Goal: Task Accomplishment & Management: Complete application form

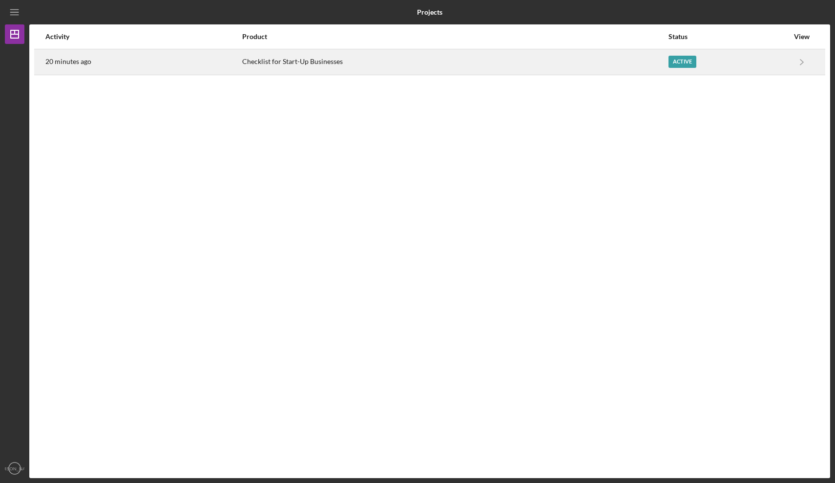
click at [683, 62] on div "Active" at bounding box center [682, 62] width 28 height 12
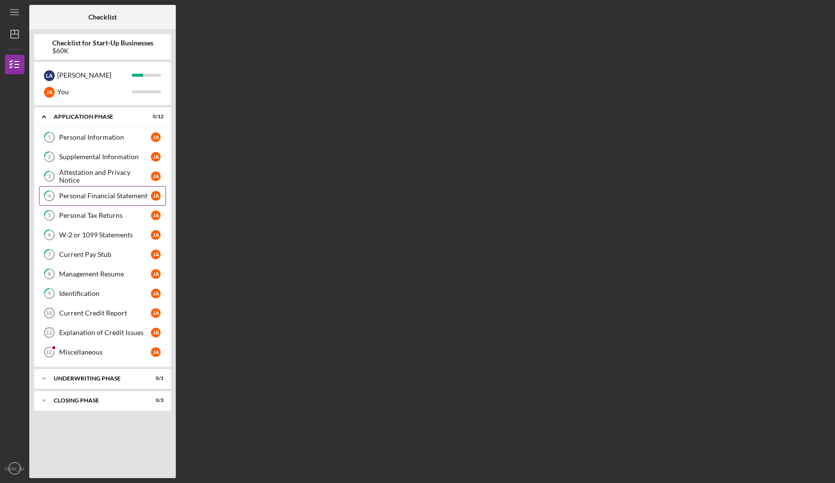
click at [125, 196] on div "Personal Financial Statement" at bounding box center [105, 196] width 92 height 8
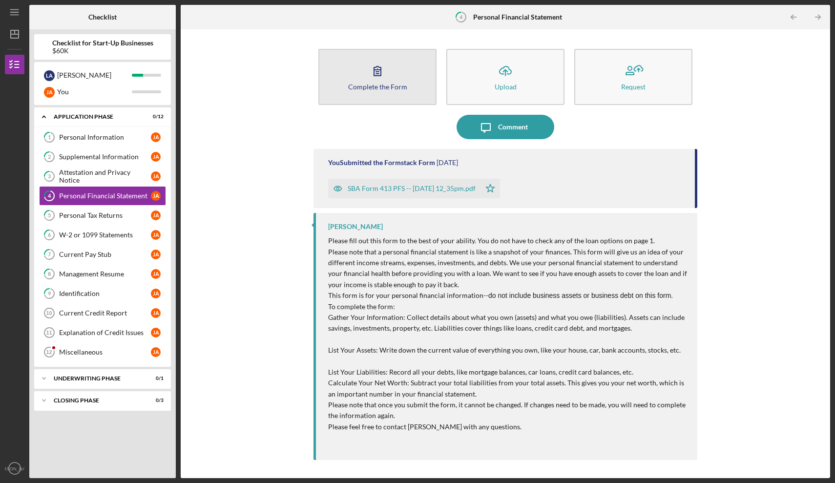
click at [379, 83] on div "Complete the Form" at bounding box center [377, 86] width 59 height 7
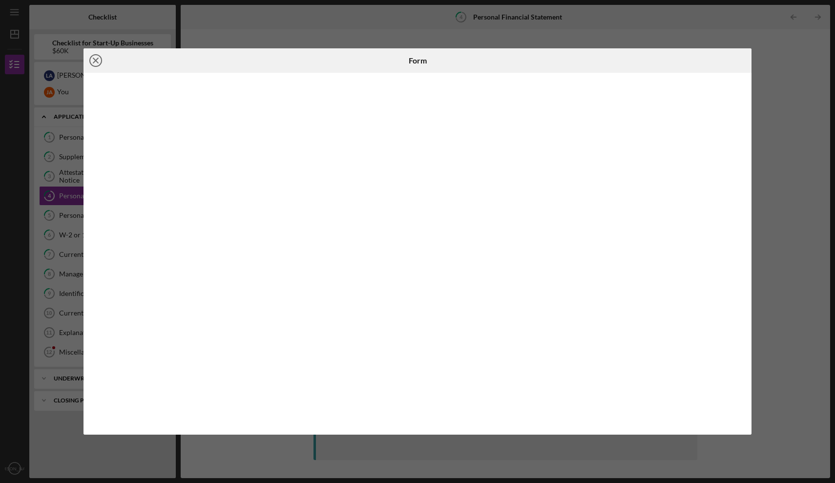
click at [95, 63] on icon "Icon/Close" at bounding box center [95, 60] width 24 height 24
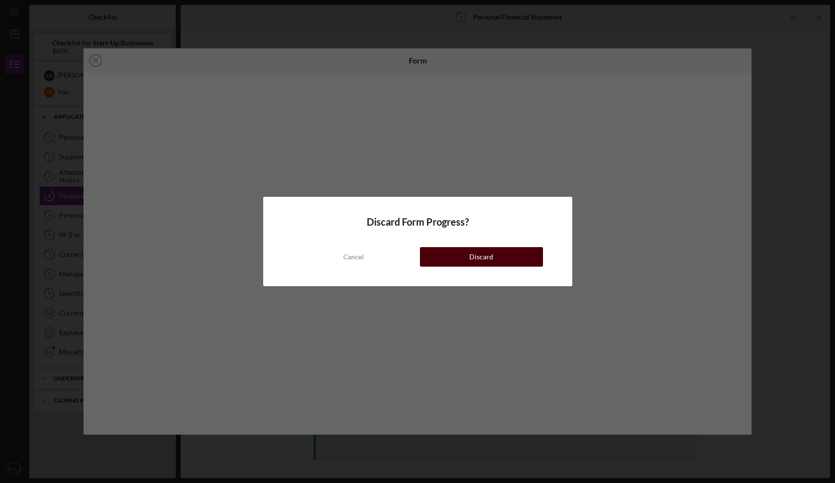
click at [485, 262] on div "Discard" at bounding box center [481, 257] width 24 height 20
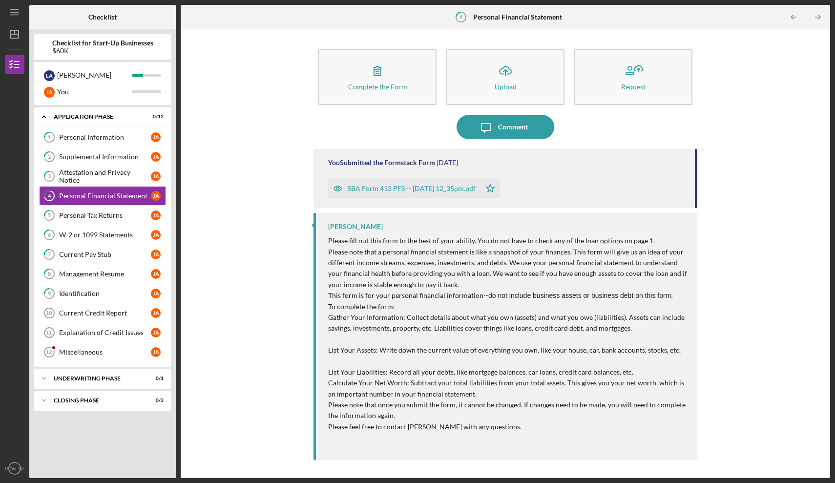
click at [427, 187] on div "SBA Form 413 PFS -- [DATE] 12_35pm.pdf" at bounding box center [412, 189] width 128 height 8
click at [408, 189] on div "SBA Form 413 PFS -- [DATE] 12_35pm.pdf" at bounding box center [412, 189] width 128 height 8
click at [89, 217] on div "Personal Tax Returns" at bounding box center [105, 215] width 92 height 8
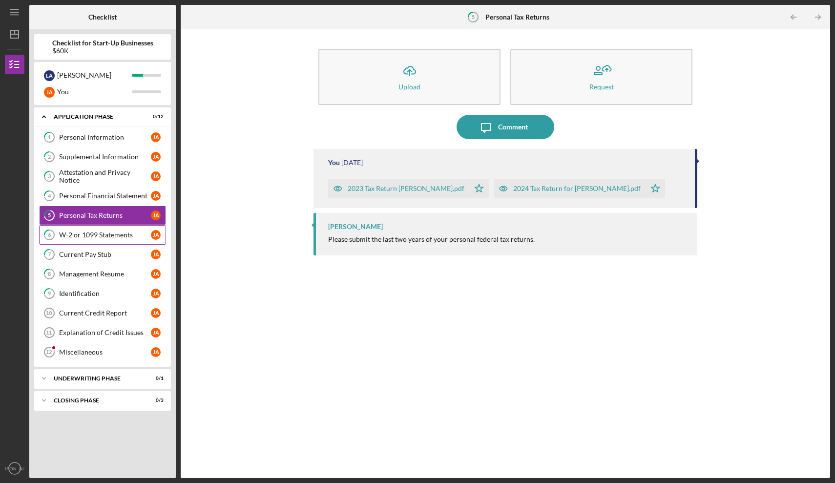
click at [87, 237] on div "W-2 or 1099 Statements" at bounding box center [105, 235] width 92 height 8
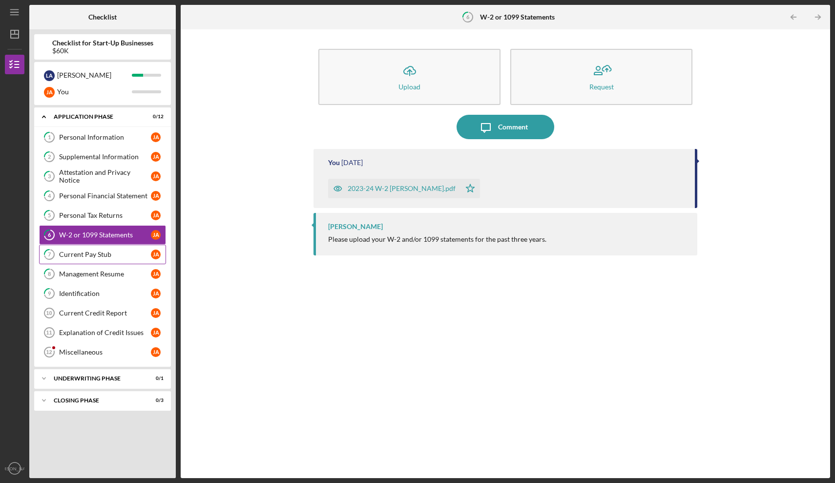
click at [92, 253] on div "Current Pay Stub" at bounding box center [105, 254] width 92 height 8
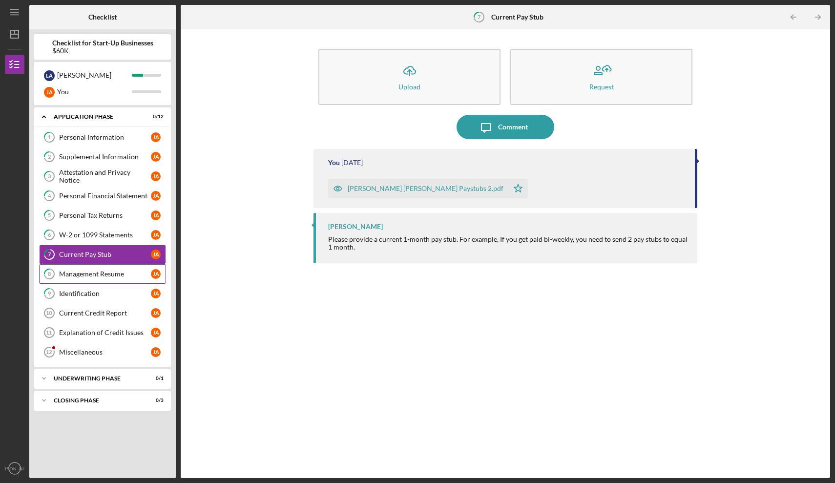
click at [83, 276] on div "Management Resume" at bounding box center [105, 274] width 92 height 8
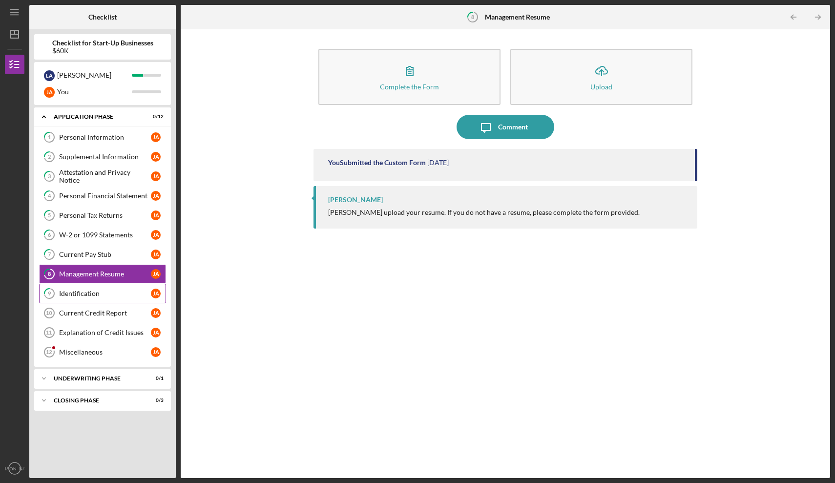
click at [87, 292] on div "Identification" at bounding box center [105, 293] width 92 height 8
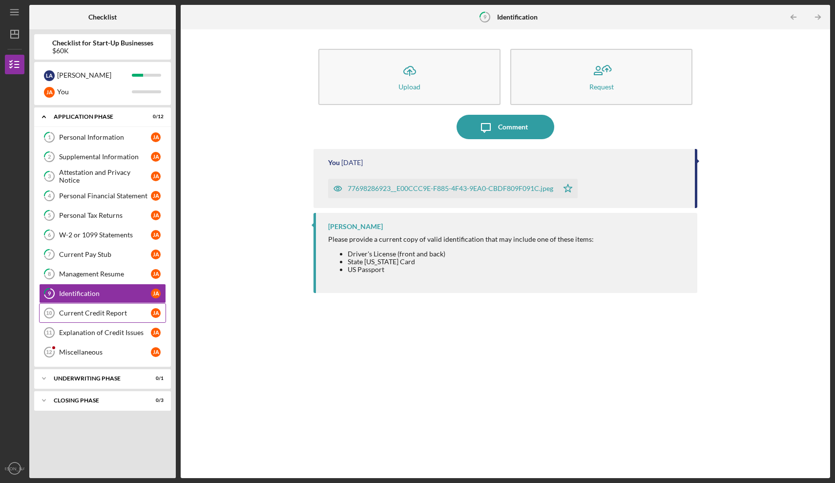
click at [92, 316] on div "Current Credit Report" at bounding box center [105, 313] width 92 height 8
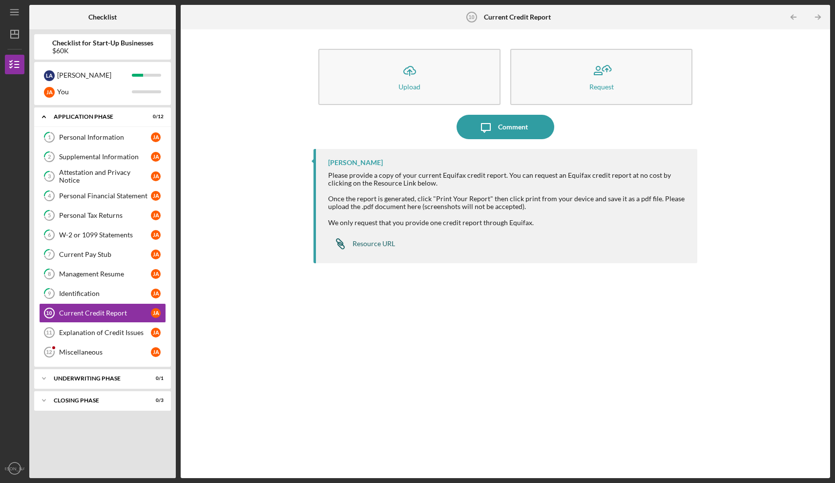
click at [375, 245] on div "Resource URL" at bounding box center [373, 244] width 42 height 8
